Goal: Information Seeking & Learning: Compare options

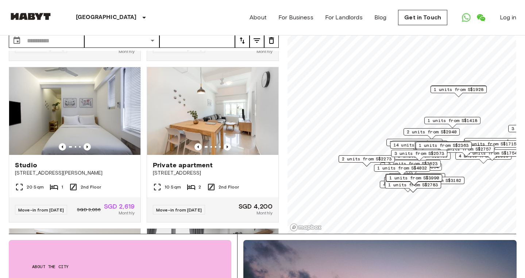
scroll to position [850, 0]
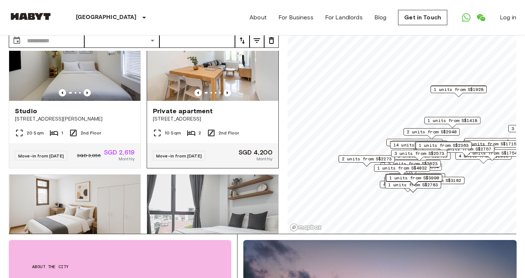
click at [202, 88] on img at bounding box center [212, 57] width 131 height 88
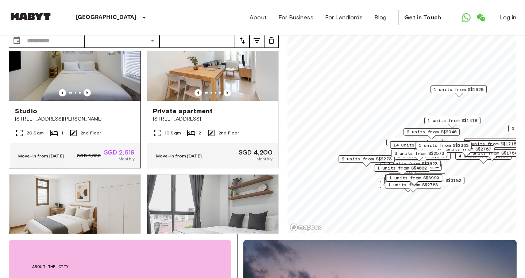
click at [69, 81] on img at bounding box center [74, 57] width 131 height 88
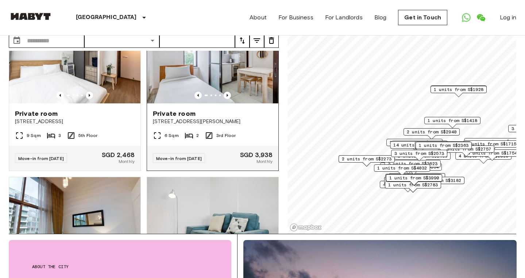
scroll to position [1471, 0]
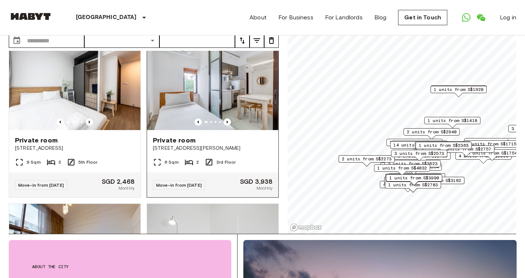
click at [245, 130] on img at bounding box center [212, 86] width 131 height 88
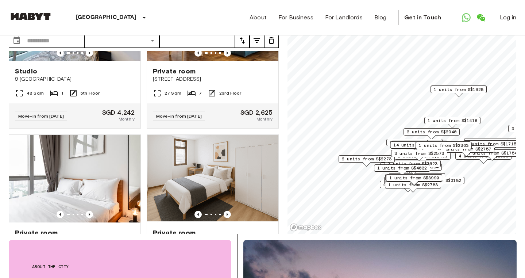
scroll to position [1708, 0]
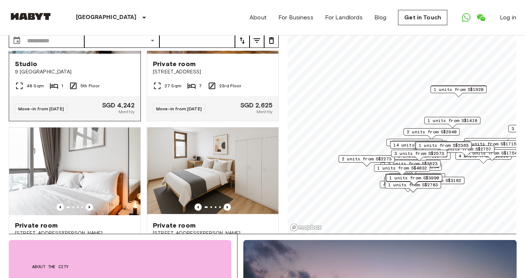
click at [93, 121] on div "Move-in from 08 Oct 25 SGD 4,242 Monthly" at bounding box center [74, 108] width 131 height 25
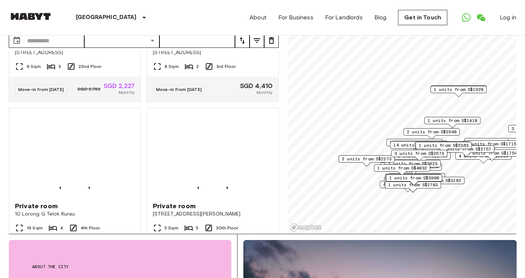
scroll to position [3020, 0]
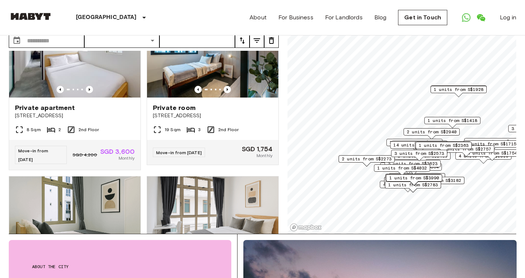
scroll to position [1203, 0]
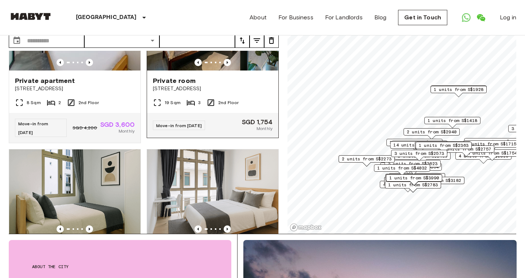
click at [189, 70] on img at bounding box center [212, 27] width 131 height 88
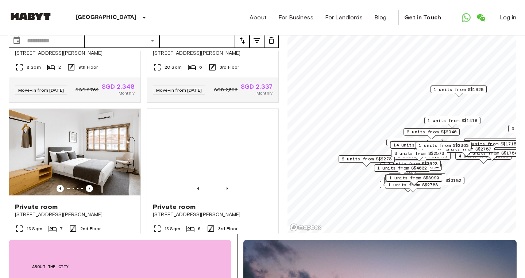
scroll to position [3593, 0]
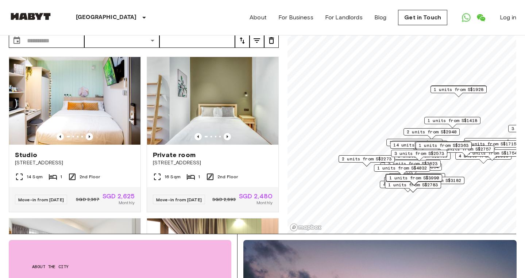
scroll to position [0, 0]
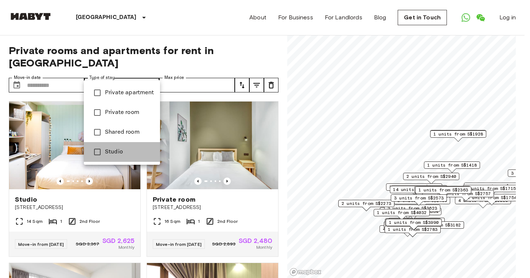
click at [123, 148] on span "Studio" at bounding box center [129, 151] width 49 height 9
type input "******"
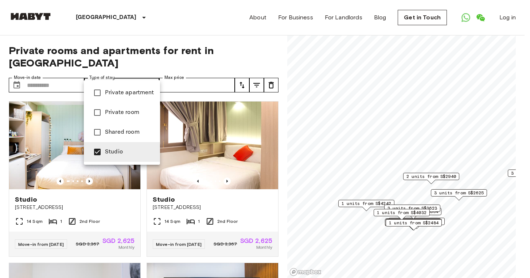
click at [281, 175] on div at bounding box center [265, 139] width 530 height 278
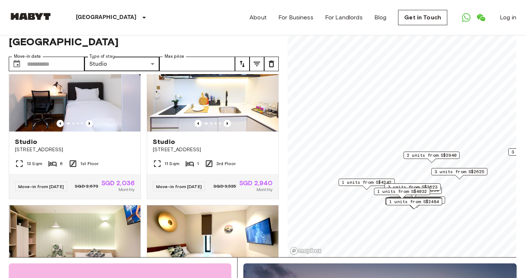
scroll to position [200, 0]
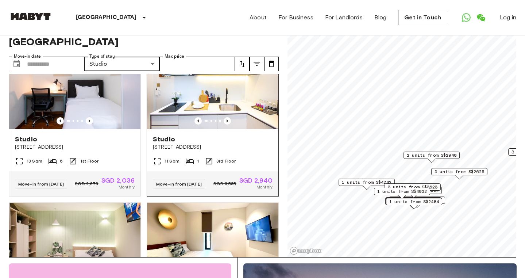
click at [228, 105] on img at bounding box center [212, 85] width 131 height 88
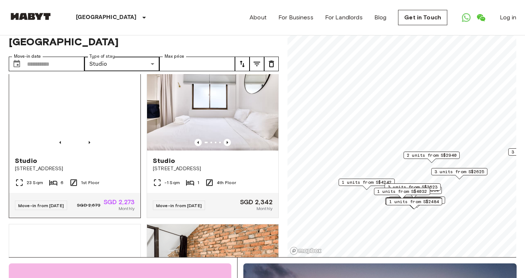
scroll to position [664, 0]
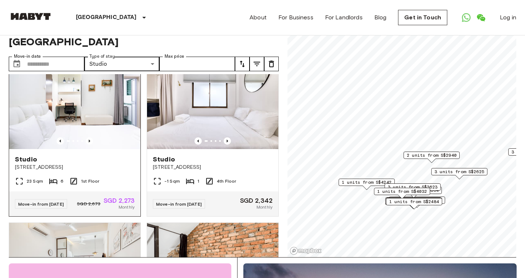
click at [47, 142] on img at bounding box center [74, 105] width 131 height 88
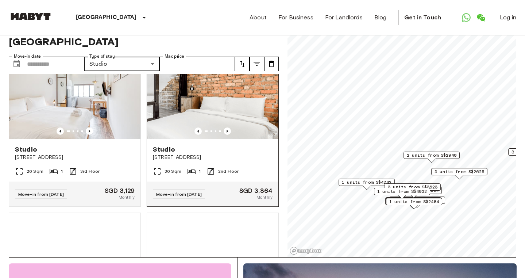
scroll to position [827, 0]
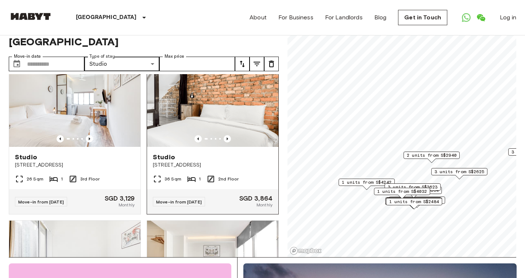
click at [197, 143] on img at bounding box center [212, 103] width 131 height 88
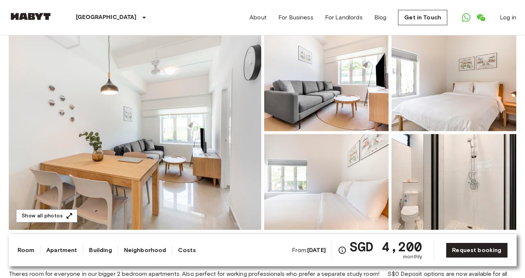
scroll to position [73, 0]
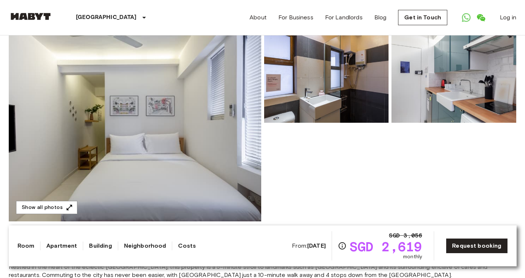
scroll to position [71, 0]
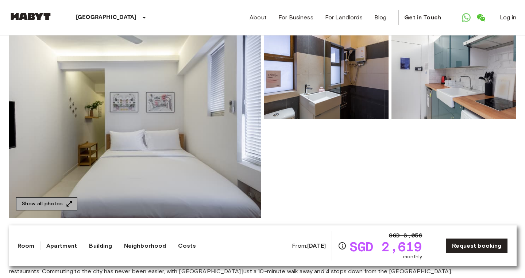
click at [67, 204] on icon "button" at bounding box center [69, 203] width 5 height 5
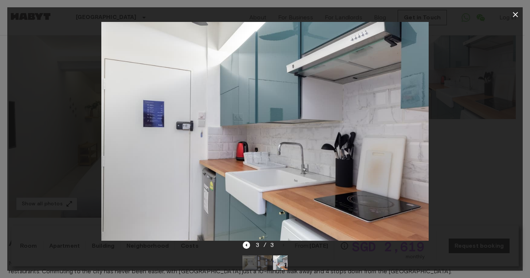
click at [519, 14] on icon "button" at bounding box center [515, 14] width 9 height 9
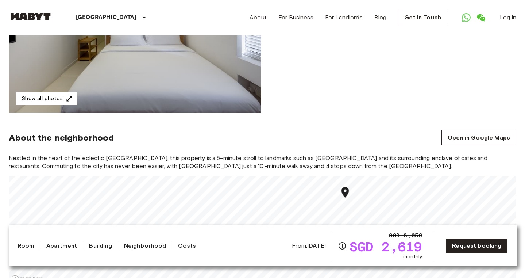
scroll to position [182, 0]
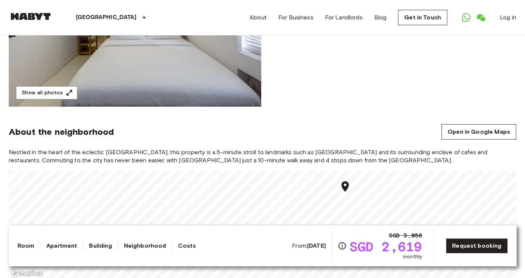
click at [133, 244] on link "Neighborhood" at bounding box center [145, 245] width 42 height 9
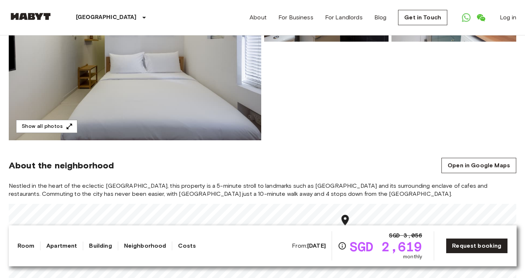
scroll to position [151, 0]
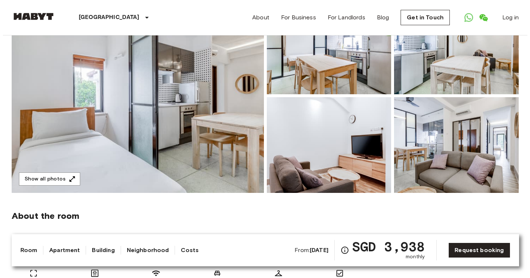
scroll to position [74, 0]
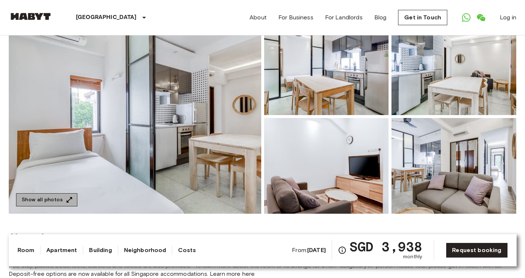
click at [70, 198] on icon "button" at bounding box center [69, 199] width 7 height 7
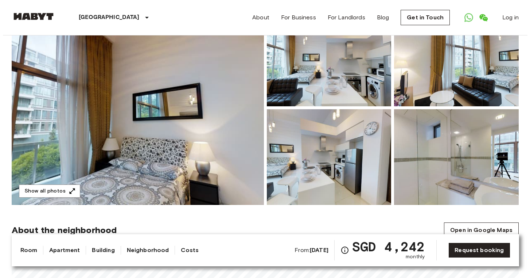
scroll to position [105, 0]
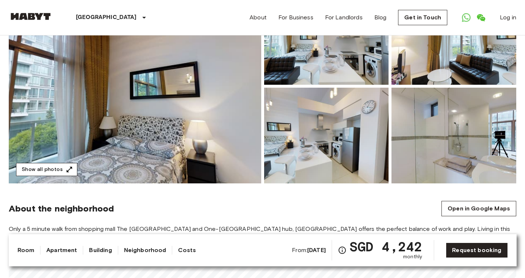
click at [67, 169] on icon "button" at bounding box center [69, 168] width 5 height 5
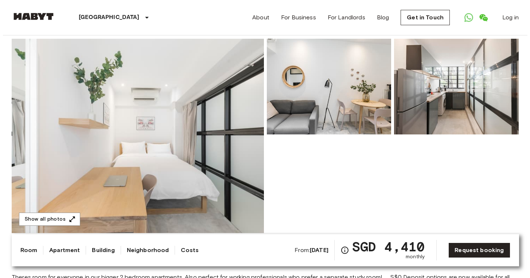
scroll to position [122, 0]
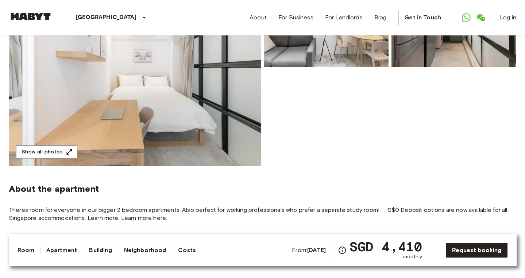
click at [177, 143] on img at bounding box center [135, 69] width 252 height 194
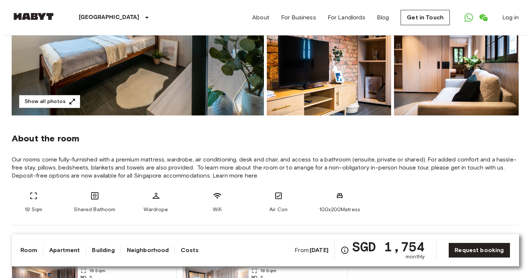
scroll to position [178, 0]
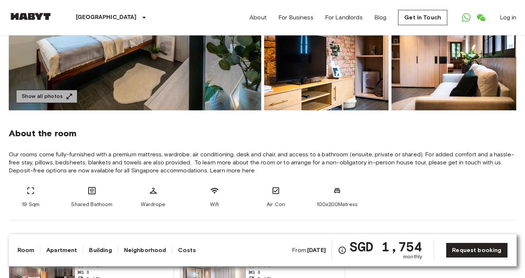
click at [68, 94] on icon "button" at bounding box center [69, 96] width 7 height 7
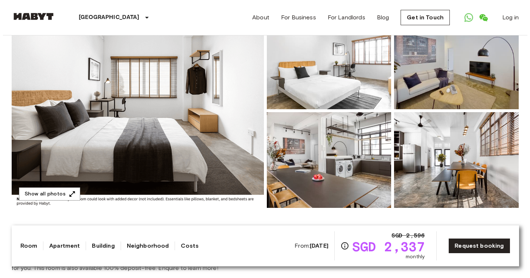
scroll to position [101, 0]
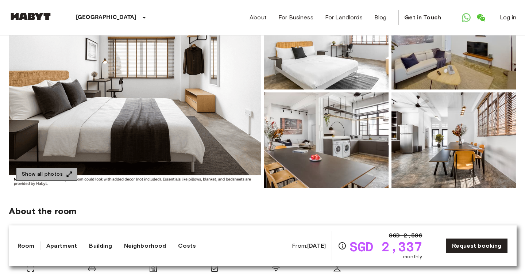
click at [71, 174] on icon "button" at bounding box center [69, 173] width 7 height 7
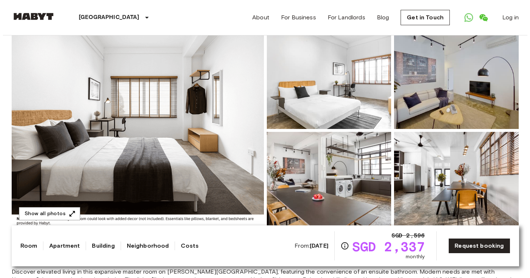
scroll to position [94, 0]
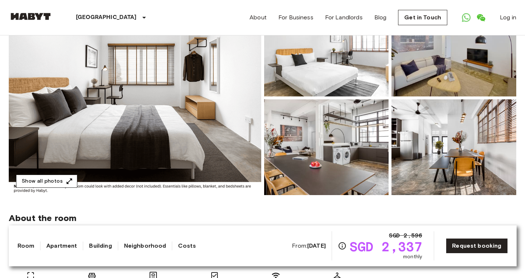
click at [69, 181] on icon "button" at bounding box center [69, 180] width 7 height 7
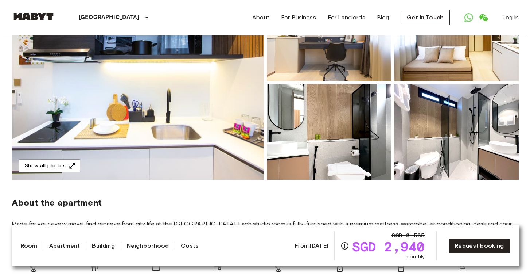
scroll to position [86, 0]
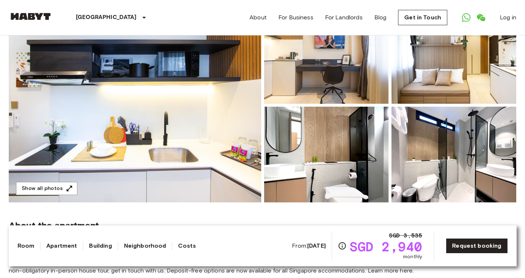
click at [181, 146] on img at bounding box center [135, 105] width 252 height 194
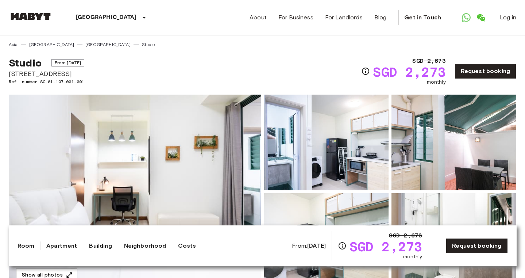
click at [137, 160] on img at bounding box center [135, 191] width 252 height 194
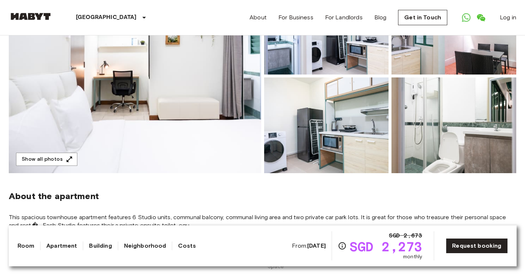
scroll to position [124, 0]
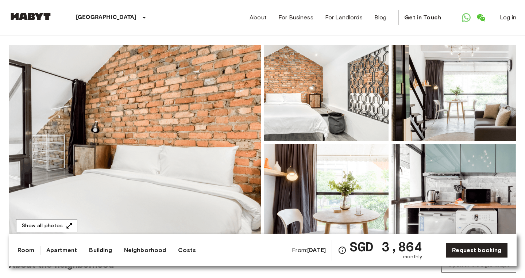
scroll to position [50, 0]
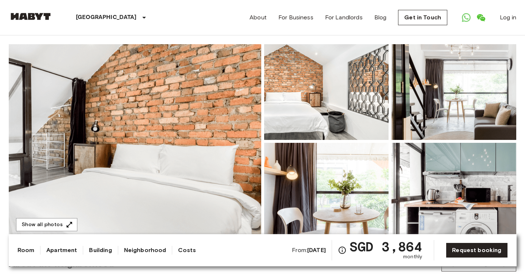
click at [164, 169] on img at bounding box center [135, 141] width 252 height 194
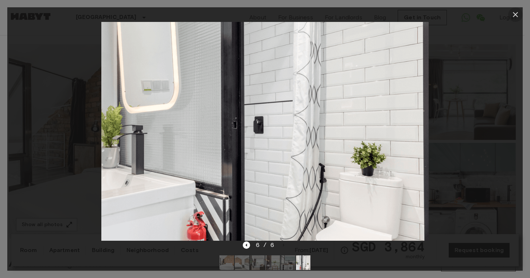
click at [518, 13] on icon "button" at bounding box center [515, 14] width 9 height 9
